Goal: Task Accomplishment & Management: Use online tool/utility

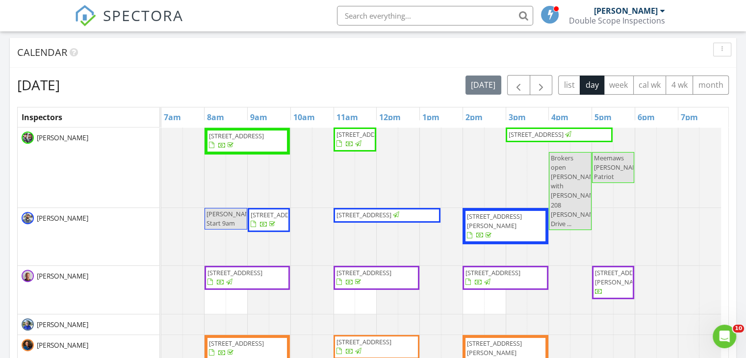
scroll to position [354, 0]
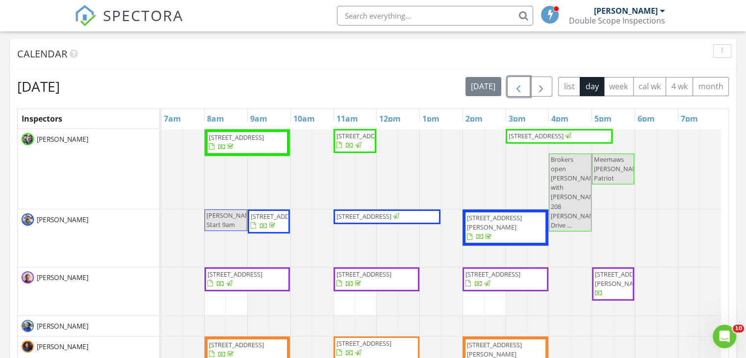
click at [516, 81] on span "button" at bounding box center [519, 87] width 12 height 12
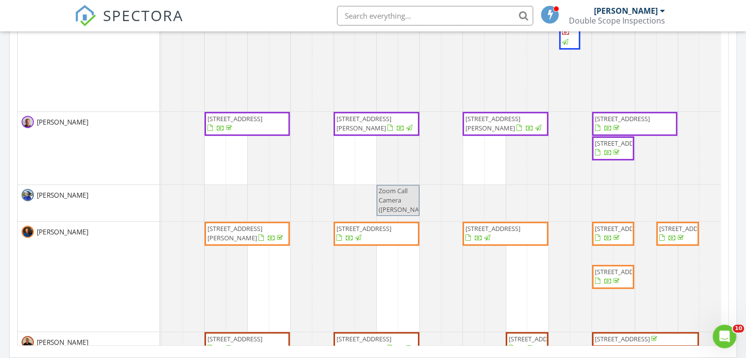
scroll to position [285, 0]
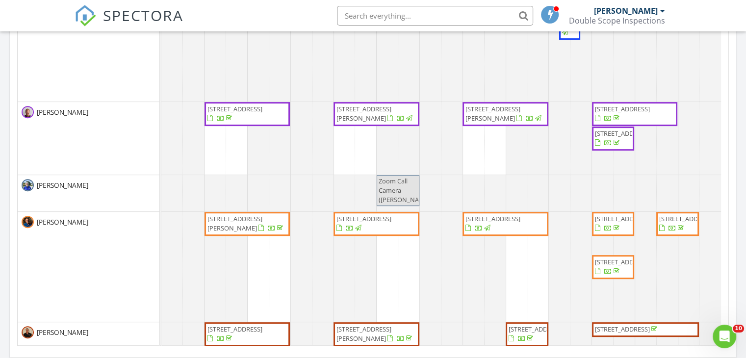
click at [629, 105] on span "761 Sandhill Crane Ct, Rockledge 32955" at bounding box center [622, 109] width 55 height 9
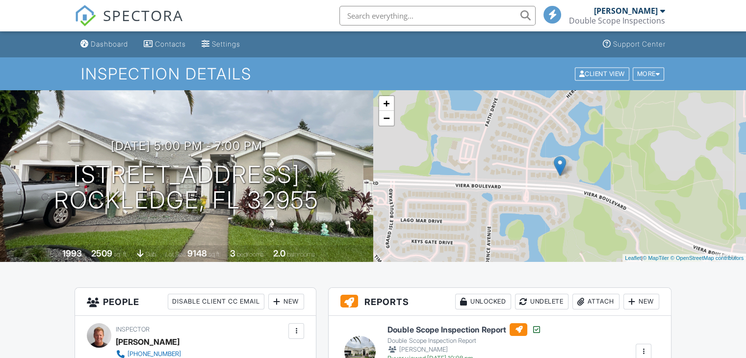
scroll to position [253, 0]
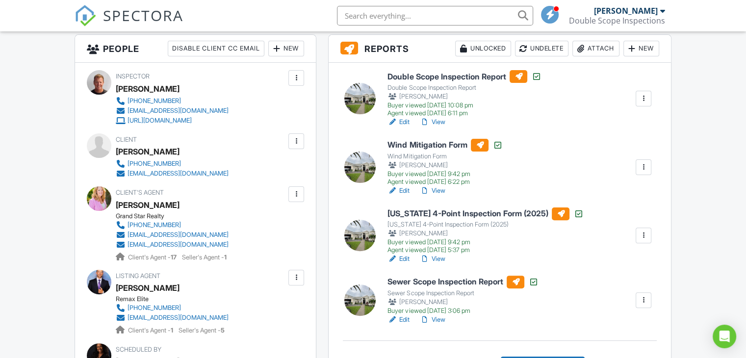
click at [426, 141] on h6 "Wind Mitigation Form" at bounding box center [445, 145] width 115 height 13
